Goal: Information Seeking & Learning: Check status

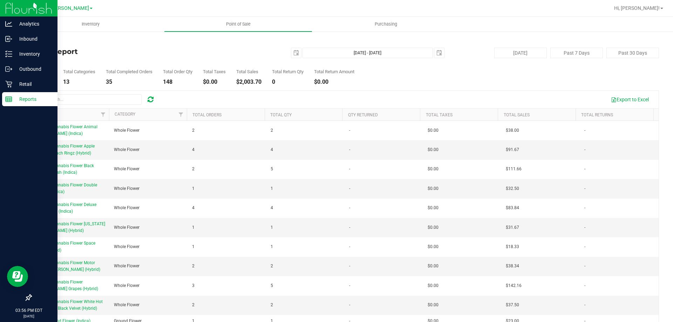
click at [0, 96] on link "Reports" at bounding box center [28, 99] width 57 height 15
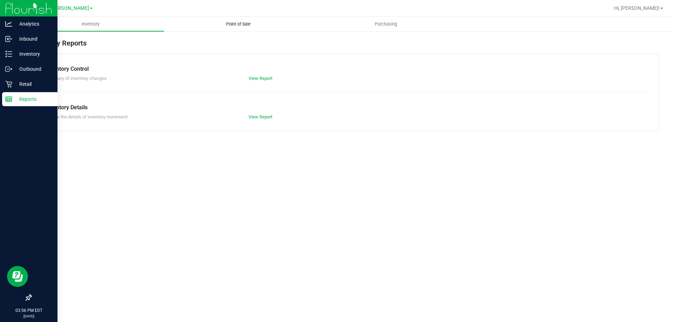
click at [248, 21] on span "Point of Sale" at bounding box center [238, 24] width 43 height 6
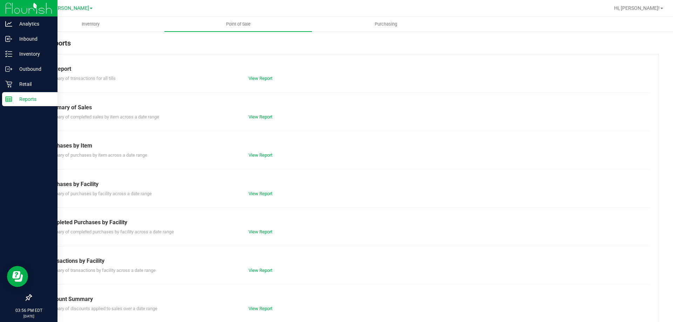
click at [260, 267] on div "View Report" at bounding box center [294, 270] width 102 height 7
click at [260, 268] on link "View Report" at bounding box center [260, 270] width 24 height 5
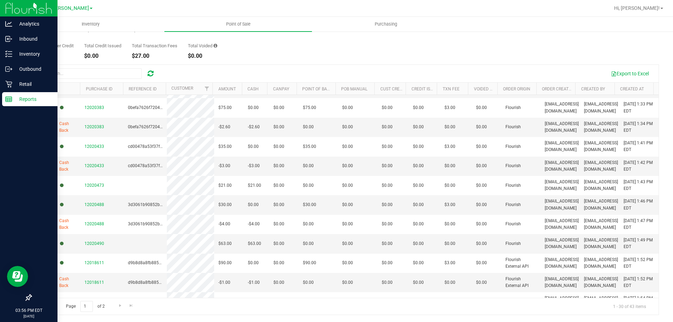
scroll to position [379, 0]
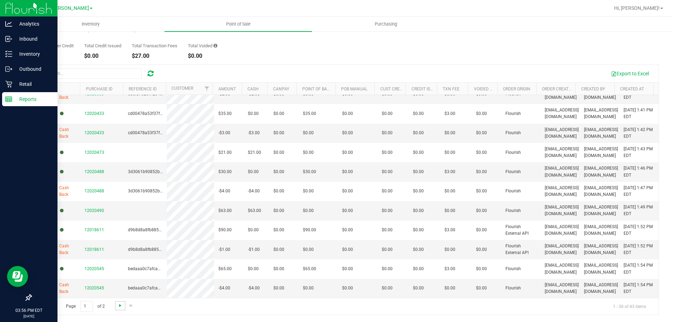
click at [120, 305] on span "Go to the next page" at bounding box center [120, 306] width 6 height 6
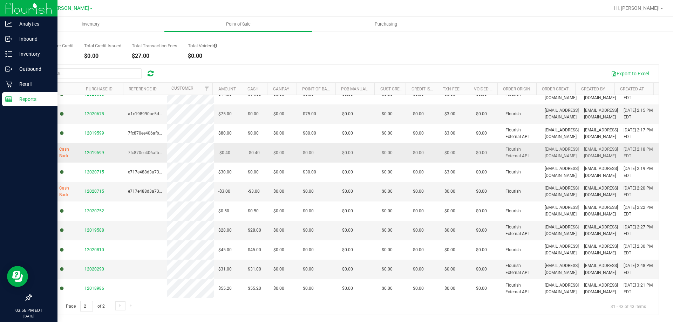
scroll to position [49, 0]
click at [313, 46] on div "Total Customer Credit $0.00 Total Credit Issued $0.00 Total Transaction Fees $2…" at bounding box center [345, 45] width 628 height 27
